Goal: Information Seeking & Learning: Learn about a topic

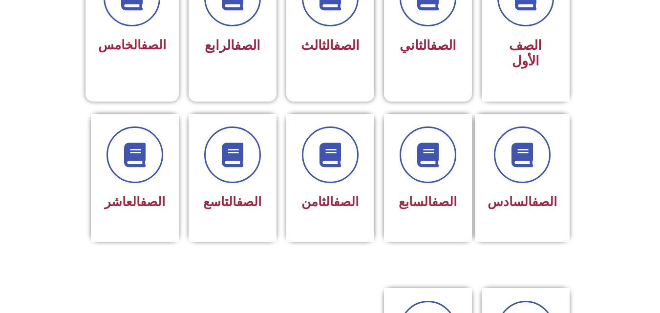
scroll to position [317, 0]
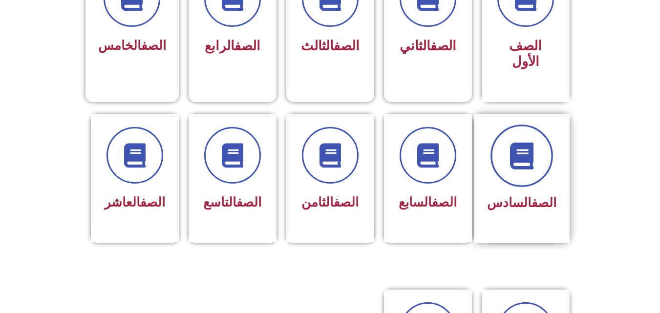
click at [525, 148] on icon at bounding box center [521, 155] width 27 height 27
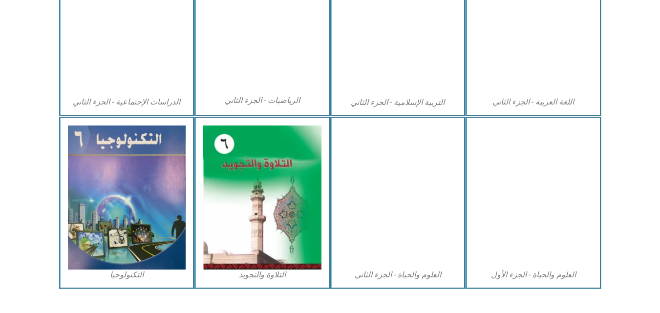
scroll to position [558, 0]
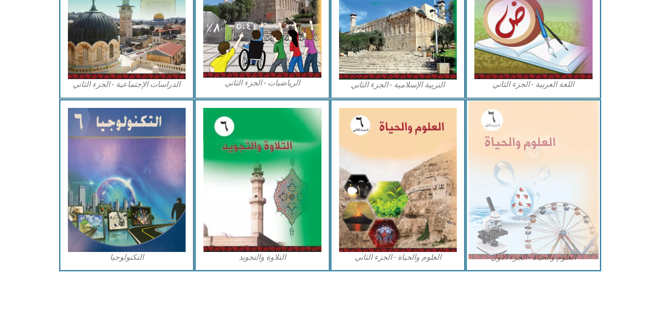
click at [523, 148] on img at bounding box center [534, 180] width 130 height 158
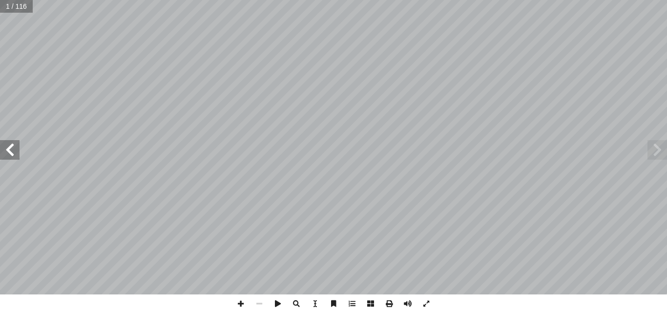
click at [14, 154] on span at bounding box center [10, 150] width 20 height 20
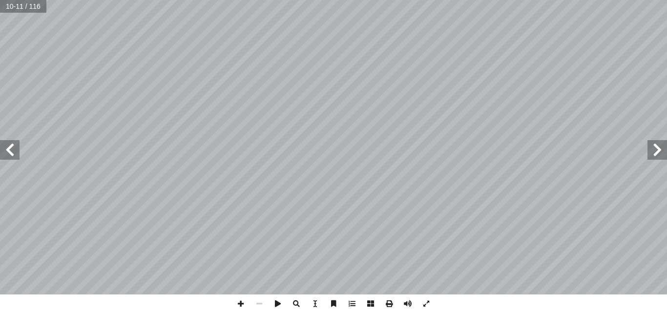
click at [14, 154] on span at bounding box center [10, 150] width 20 height 20
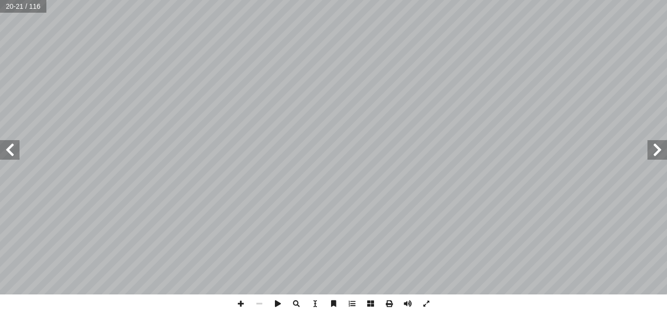
click at [14, 154] on span at bounding box center [10, 150] width 20 height 20
click at [659, 154] on span at bounding box center [658, 150] width 20 height 20
click at [242, 307] on span at bounding box center [241, 304] width 19 height 19
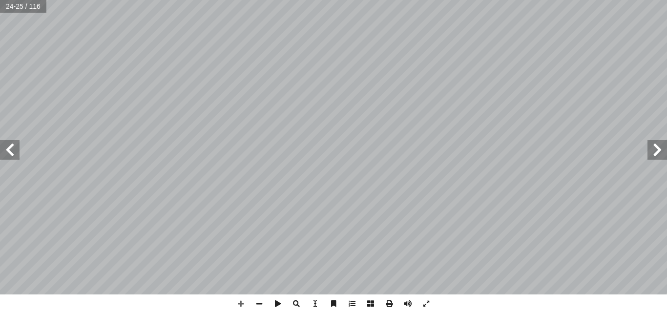
click at [13, 148] on span at bounding box center [10, 150] width 20 height 20
